Goal: Check status: Check status

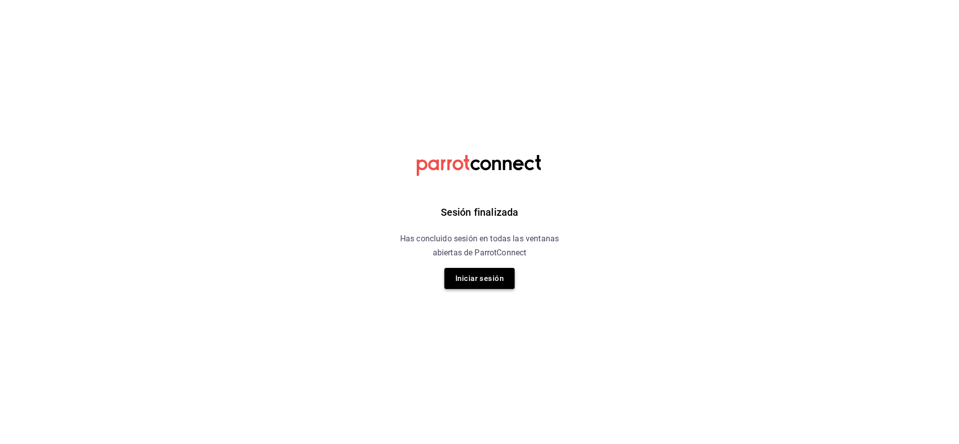
click at [469, 282] on button "Iniciar sesión" at bounding box center [479, 278] width 70 height 21
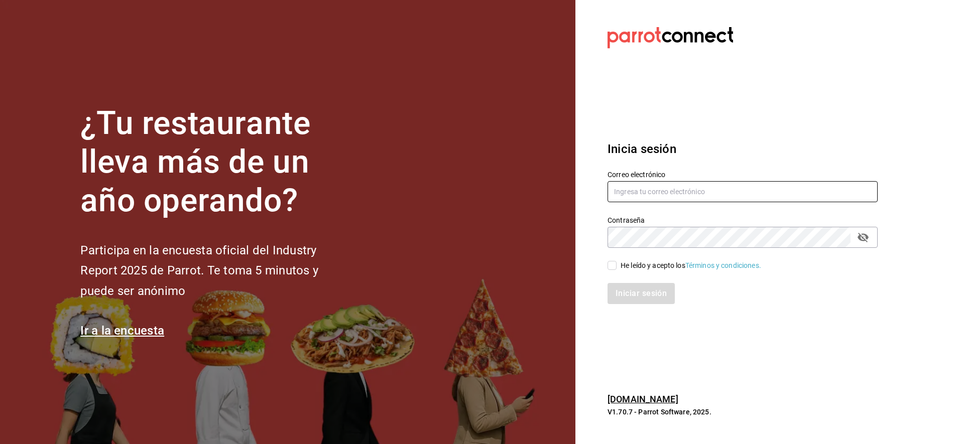
type input "yessinm2105@gmail.com"
click at [613, 263] on input "He leído y acepto los Términos y condiciones." at bounding box center [611, 265] width 9 height 9
checkbox input "true"
click at [633, 293] on button "Iniciar sesión" at bounding box center [641, 293] width 68 height 21
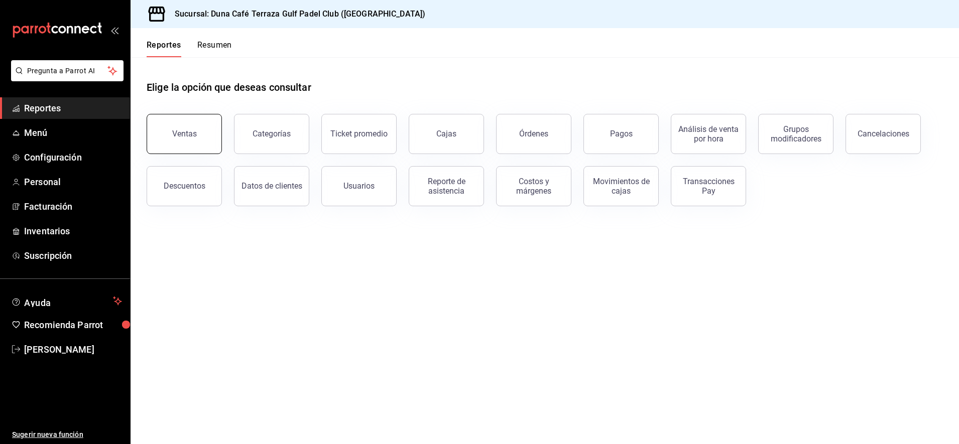
click at [187, 139] on button "Ventas" at bounding box center [184, 134] width 75 height 40
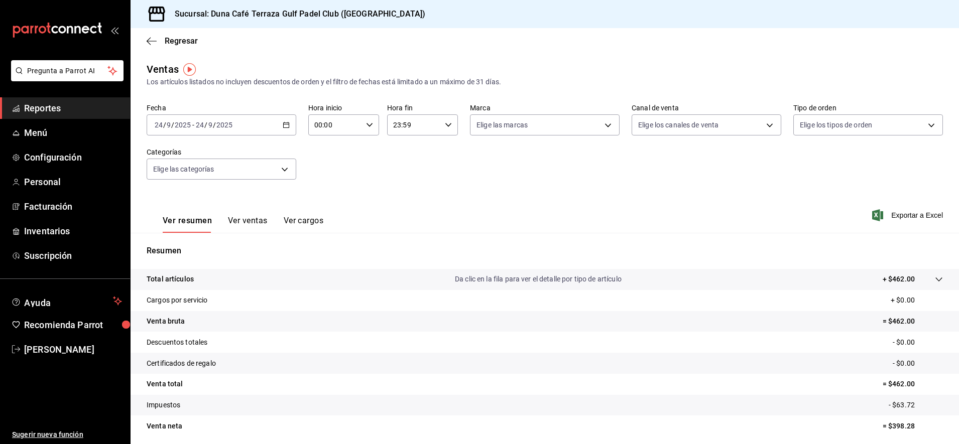
click at [285, 127] on \(Stroke\) "button" at bounding box center [286, 125] width 6 height 6
click at [170, 178] on span "Ayer" at bounding box center [194, 178] width 78 height 11
